Goal: Check status: Check status

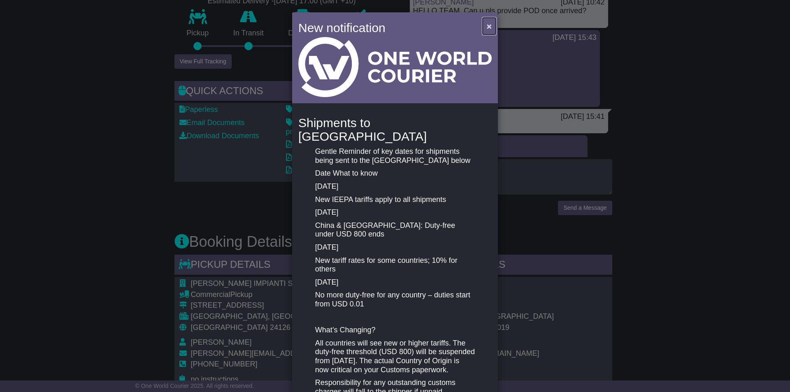
click at [487, 27] on span "×" at bounding box center [489, 25] width 5 height 9
click at [487, 28] on span "×" at bounding box center [489, 25] width 5 height 9
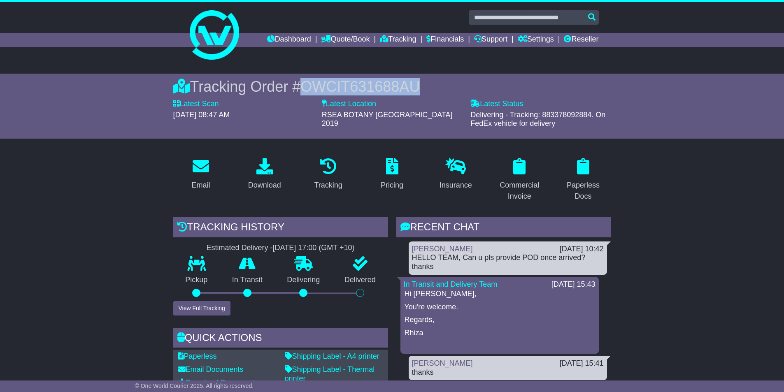
drag, startPoint x: 305, startPoint y: 84, endPoint x: 433, endPoint y: 86, distance: 128.0
click at [433, 85] on div "Tracking Order # OWCIT631688AU" at bounding box center [392, 87] width 438 height 18
copy span "OWCIT631688AU"
click at [504, 21] on input "text" at bounding box center [534, 17] width 130 height 14
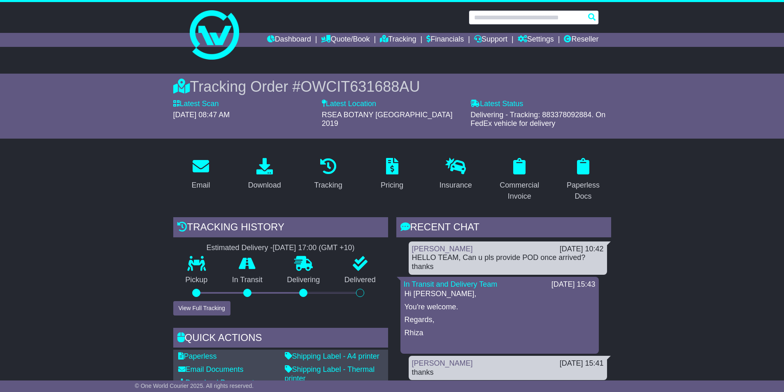
paste input "**********"
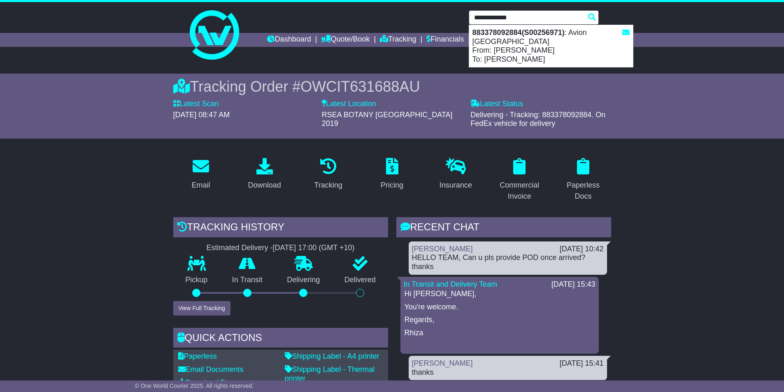
click at [525, 36] on strong "883378092884(S00256971)" at bounding box center [518, 32] width 92 height 8
type input "**********"
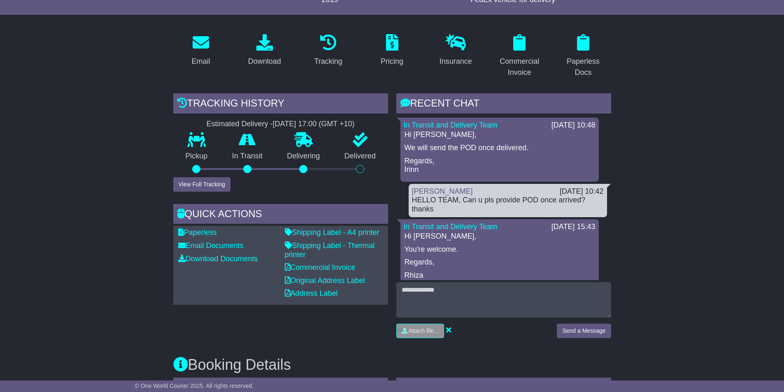
scroll to position [329, 0]
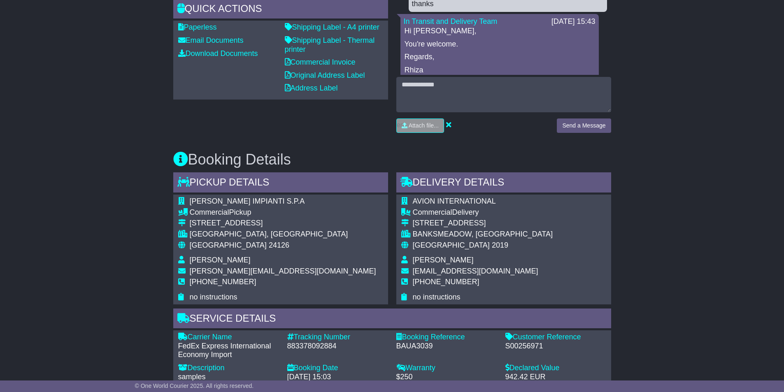
click at [521, 343] on div "S00256971" at bounding box center [555, 346] width 101 height 9
copy div "S00256971"
